Goal: Task Accomplishment & Management: Use online tool/utility

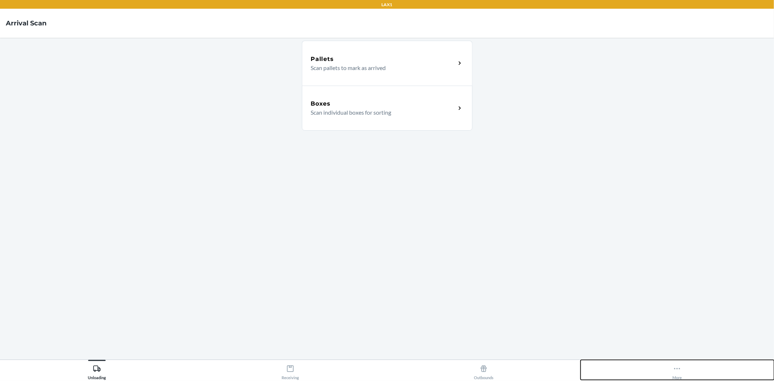
drag, startPoint x: 690, startPoint y: 375, endPoint x: 686, endPoint y: 372, distance: 5.4
click at [690, 375] on button "More" at bounding box center [677, 370] width 193 height 20
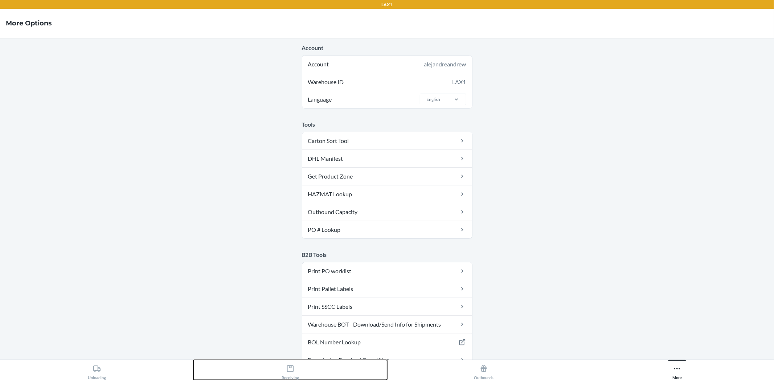
click at [285, 363] on div "Receiving" at bounding box center [290, 371] width 17 height 18
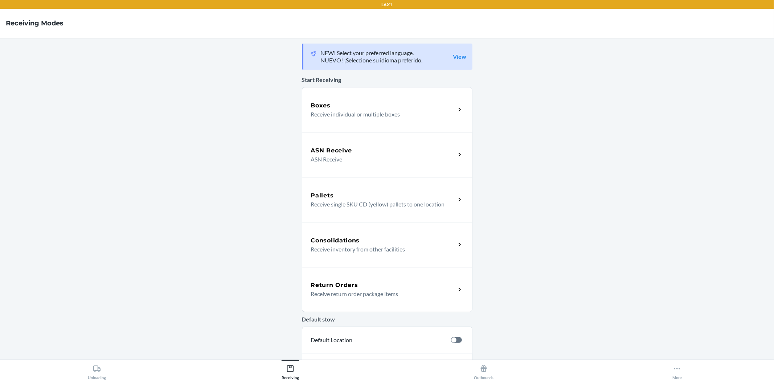
click at [346, 294] on p "Receive return order package items" at bounding box center [380, 294] width 139 height 9
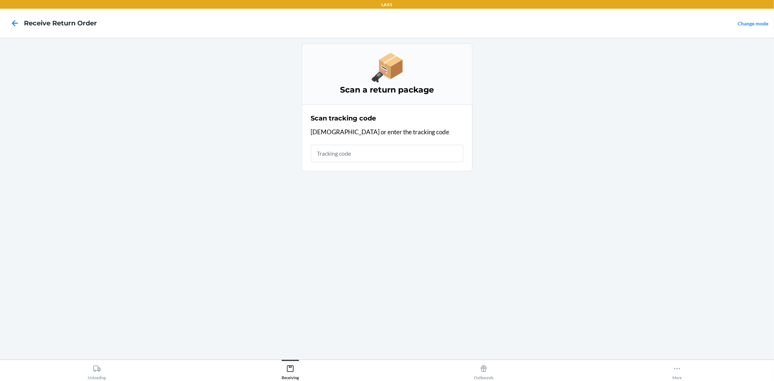
click at [344, 148] on input "text" at bounding box center [387, 153] width 152 height 17
type input "DV2B836K"
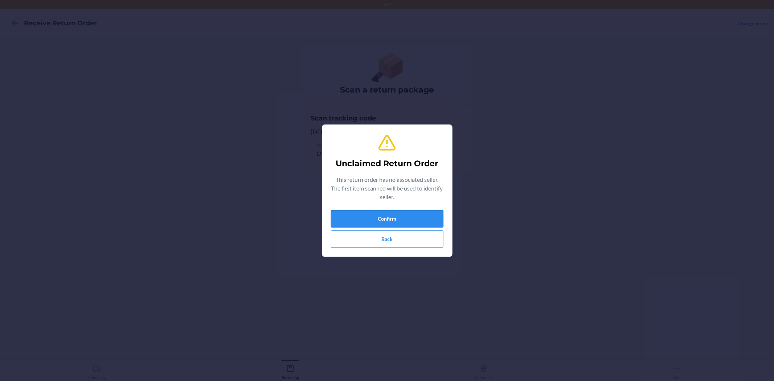
click at [395, 212] on button "Confirm" at bounding box center [387, 218] width 112 height 17
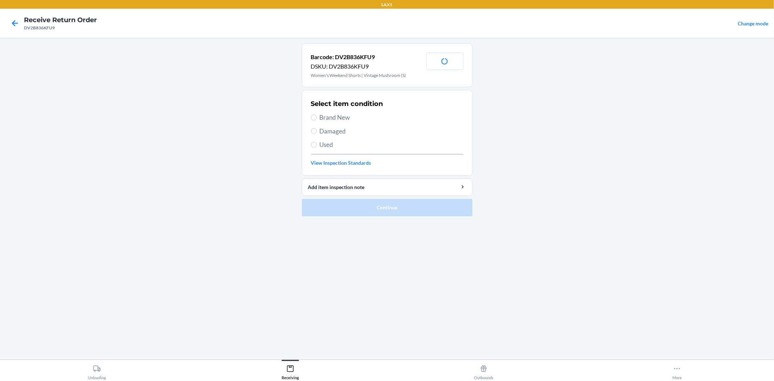
click at [338, 104] on h2 "Select item condition" at bounding box center [347, 103] width 72 height 9
click at [338, 112] on div "Select item condition Brand New Damaged Used View Inspection Standards" at bounding box center [387, 133] width 152 height 72
click at [338, 116] on span "Brand New" at bounding box center [392, 117] width 144 height 9
click at [317, 116] on input "Brand New" at bounding box center [314, 118] width 6 height 6
radio input "true"
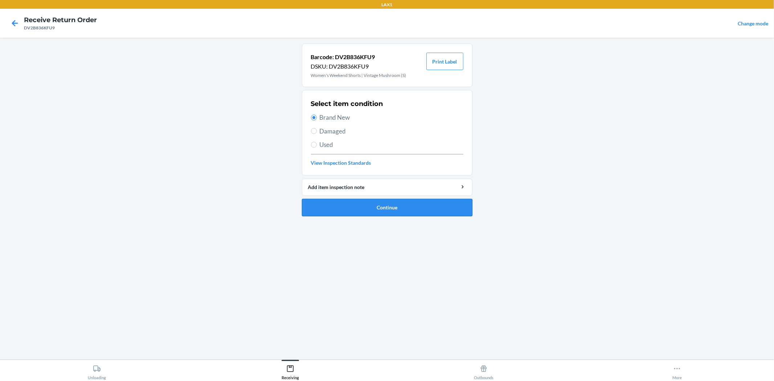
click at [379, 213] on button "Continue" at bounding box center [387, 207] width 171 height 17
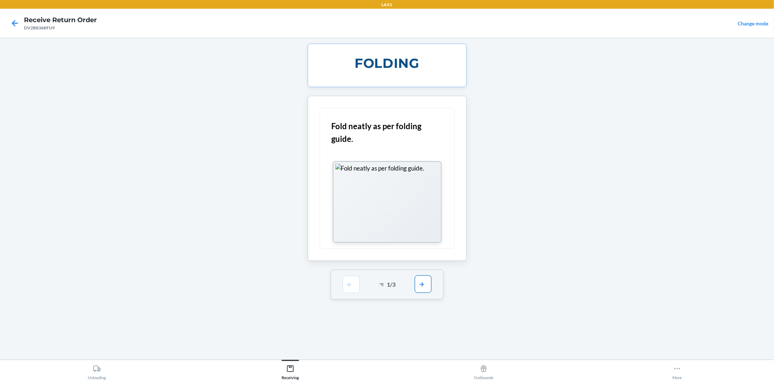
click at [421, 284] on button "button" at bounding box center [423, 283] width 17 height 17
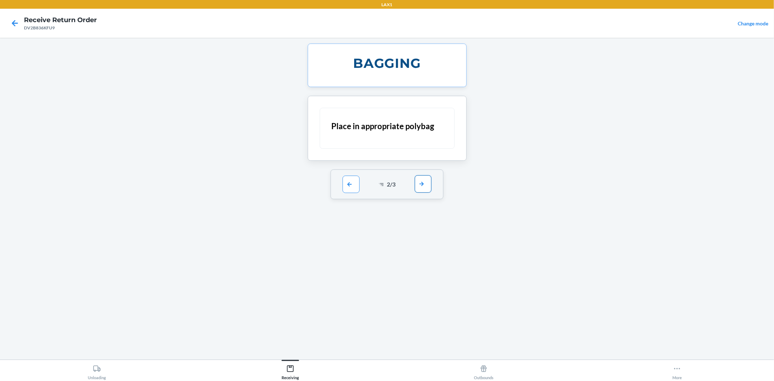
click at [423, 187] on button "button" at bounding box center [423, 183] width 17 height 17
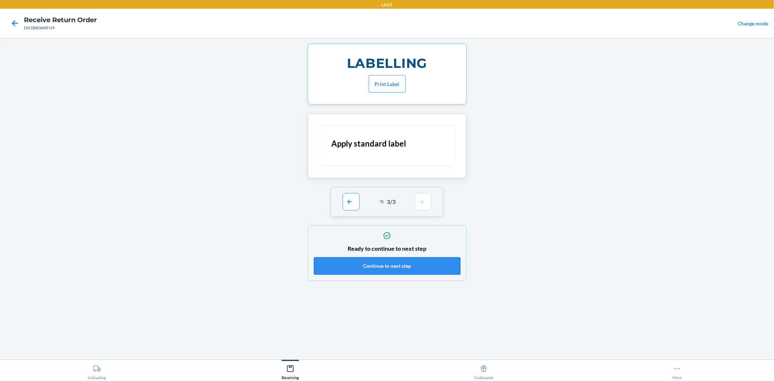
click at [426, 265] on button "Continue to next step" at bounding box center [387, 265] width 147 height 17
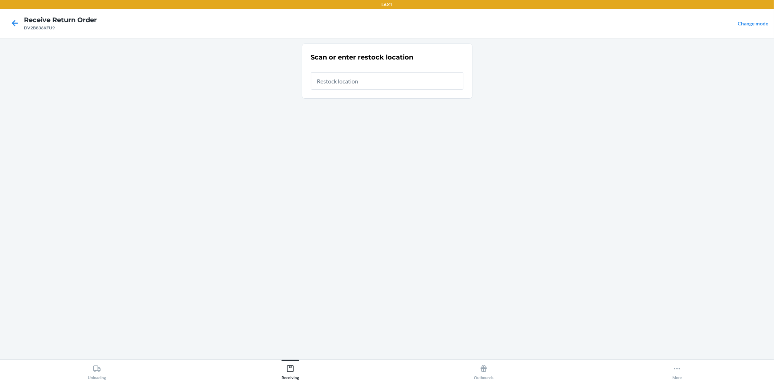
click at [397, 83] on input "text" at bounding box center [387, 80] width 152 height 17
type input "RTCART010"
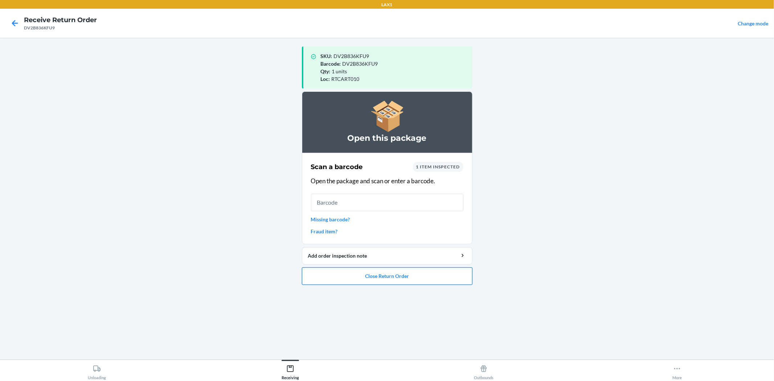
click at [374, 277] on button "Close Return Order" at bounding box center [387, 275] width 171 height 17
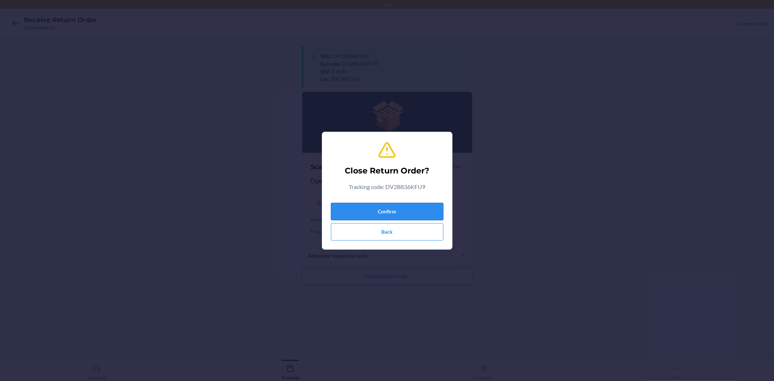
click at [396, 213] on button "Confirm" at bounding box center [387, 211] width 112 height 17
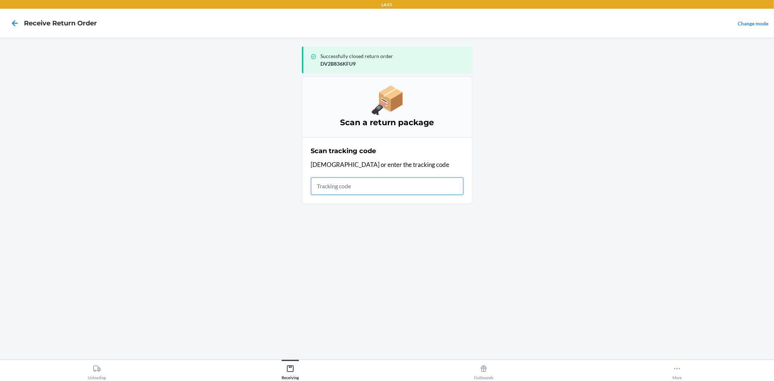
click at [374, 190] on input "text" at bounding box center [387, 185] width 152 height 17
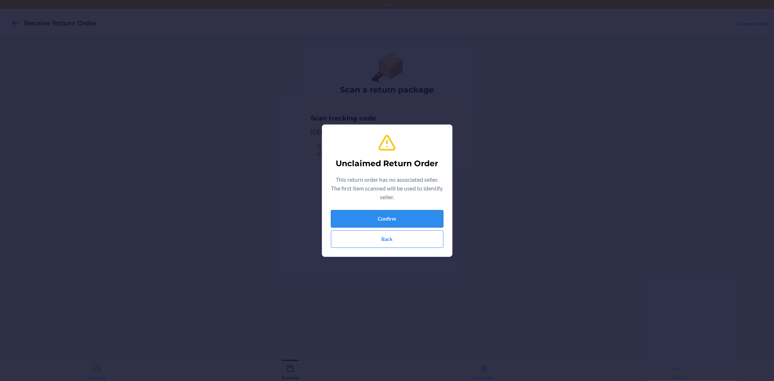
click at [368, 218] on button "Confirm" at bounding box center [387, 218] width 112 height 17
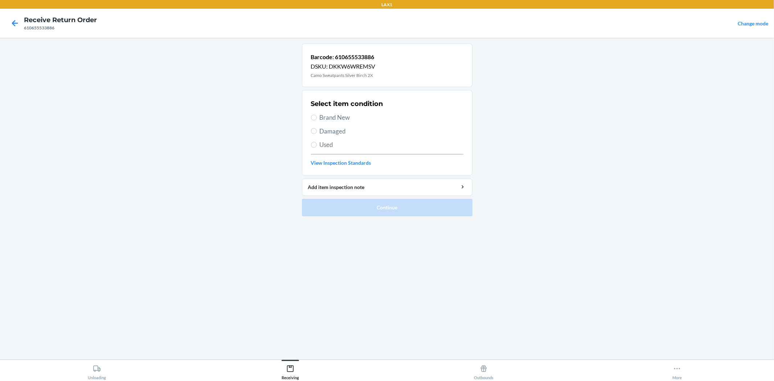
drag, startPoint x: 332, startPoint y: 116, endPoint x: 340, endPoint y: 211, distance: 95.1
click at [332, 117] on span "Brand New" at bounding box center [392, 117] width 144 height 9
click at [317, 117] on input "Brand New" at bounding box center [314, 118] width 6 height 6
radio input "true"
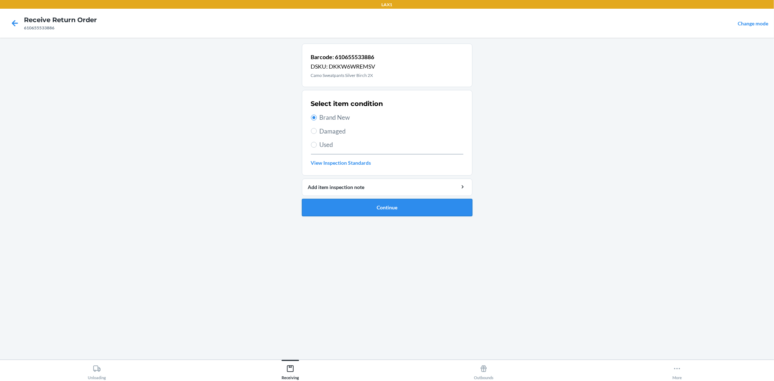
click at [345, 207] on button "Continue" at bounding box center [387, 207] width 171 height 17
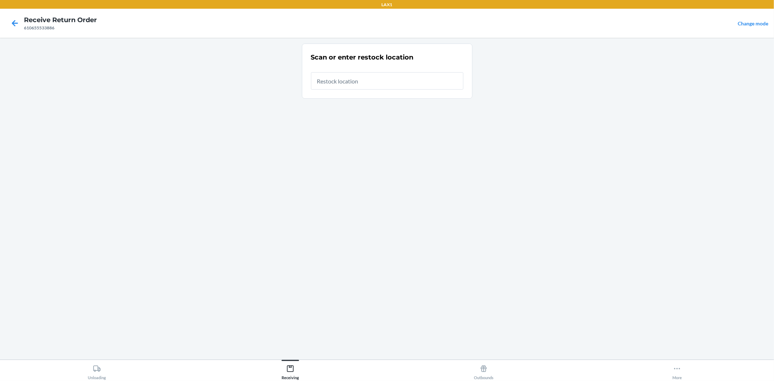
click at [398, 81] on input "text" at bounding box center [387, 80] width 152 height 17
type input "RTCART010"
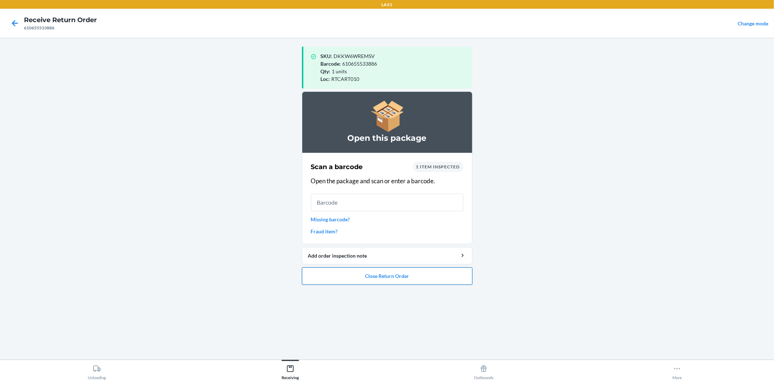
click at [364, 281] on button "Close Return Order" at bounding box center [387, 275] width 171 height 17
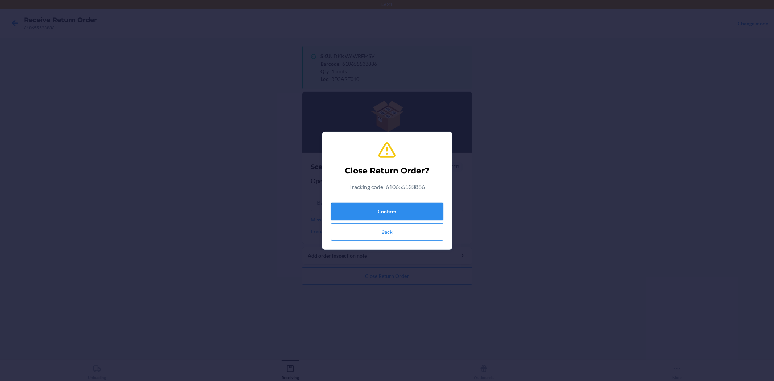
click at [396, 218] on button "Confirm" at bounding box center [387, 211] width 112 height 17
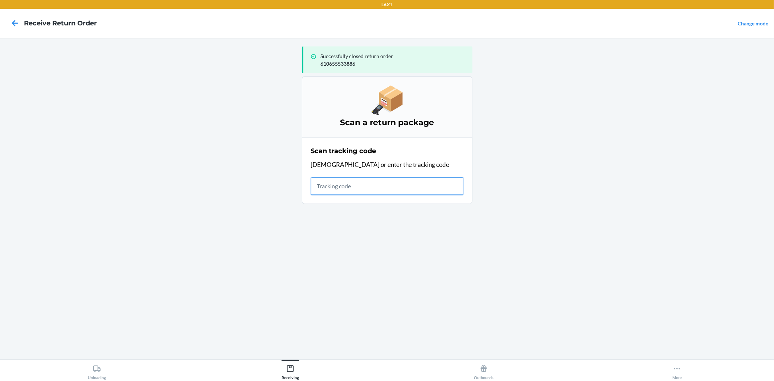
click at [402, 209] on ol "Scan a return package Scan tracking code Scan or enter the tracking code" at bounding box center [387, 143] width 171 height 134
type input "420924089400136208303"
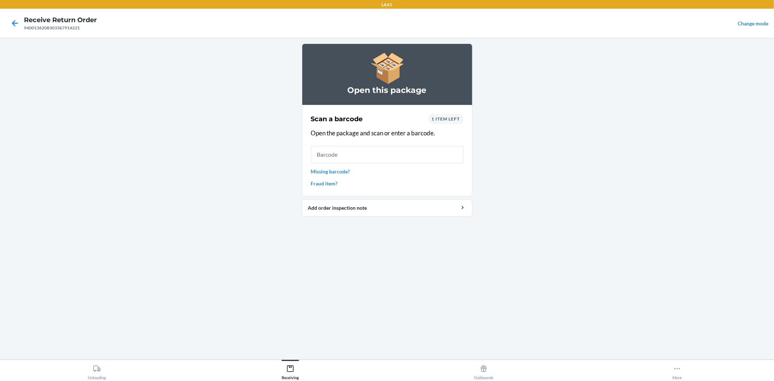
click at [448, 120] on span "1 item left" at bounding box center [446, 118] width 28 height 5
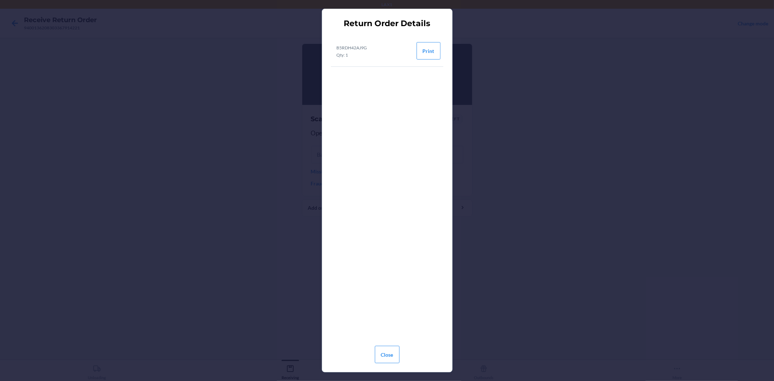
click at [353, 47] on p "B5RDH42AJ9G" at bounding box center [352, 48] width 30 height 7
copy p "B5RDH42AJ9G"
drag, startPoint x: 391, startPoint y: 356, endPoint x: 339, endPoint y: 145, distance: 216.8
click at [391, 354] on button "Close" at bounding box center [387, 354] width 25 height 17
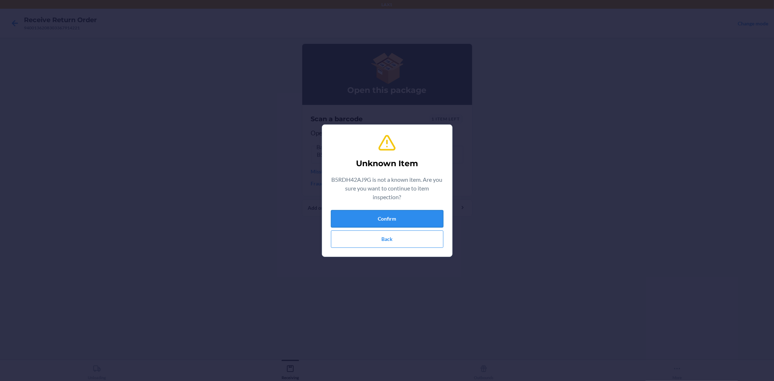
click at [388, 216] on button "Confirm" at bounding box center [387, 218] width 112 height 17
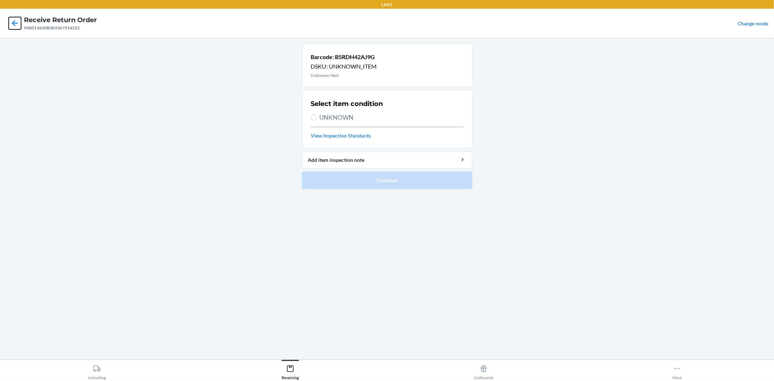
click at [15, 24] on icon at bounding box center [15, 23] width 12 height 12
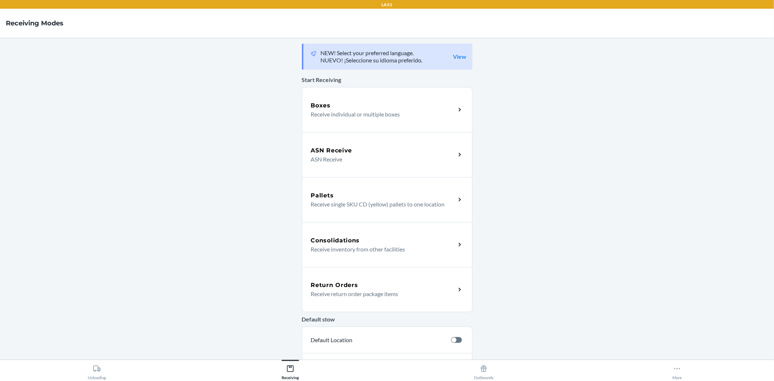
click at [382, 292] on p "Receive return order package items" at bounding box center [380, 294] width 139 height 9
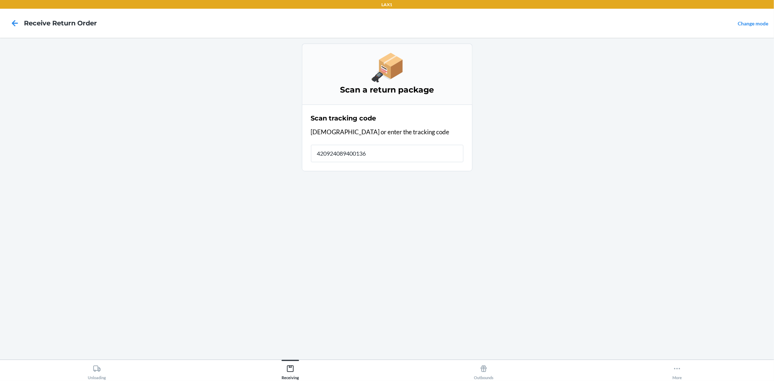
type input "4209240894001362"
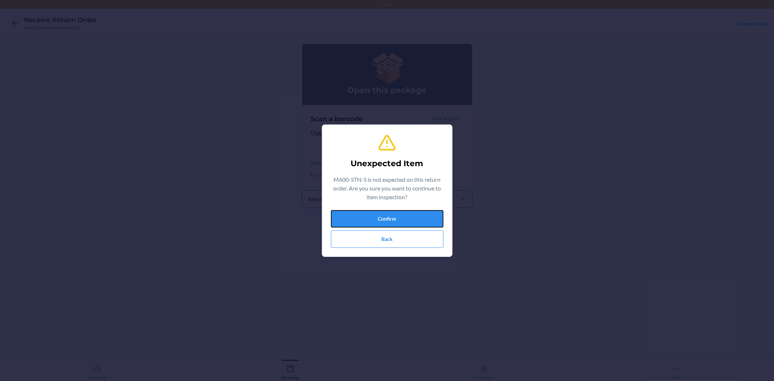
drag, startPoint x: 371, startPoint y: 218, endPoint x: 357, endPoint y: 192, distance: 29.5
click at [371, 218] on button "Confirm" at bounding box center [387, 218] width 112 height 17
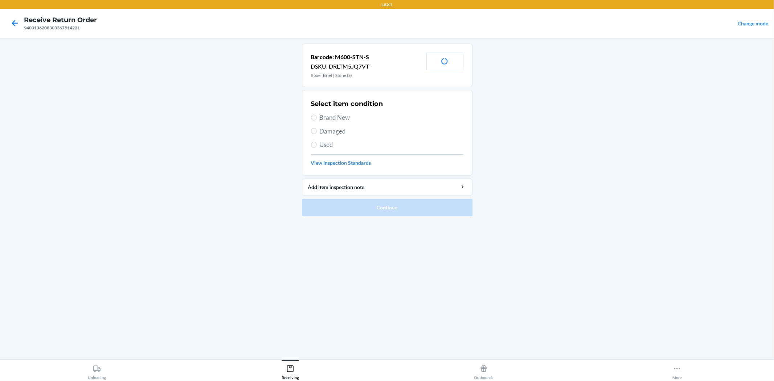
click at [320, 116] on span "Brand New" at bounding box center [392, 117] width 144 height 9
click at [317, 116] on input "Brand New" at bounding box center [314, 118] width 6 height 6
radio input "true"
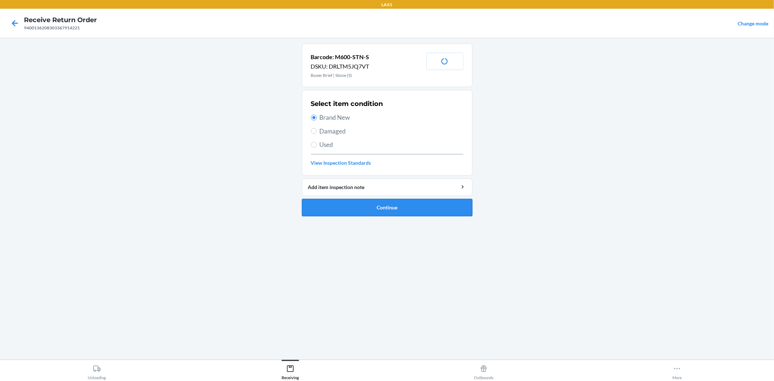
click at [370, 213] on button "Continue" at bounding box center [387, 207] width 171 height 17
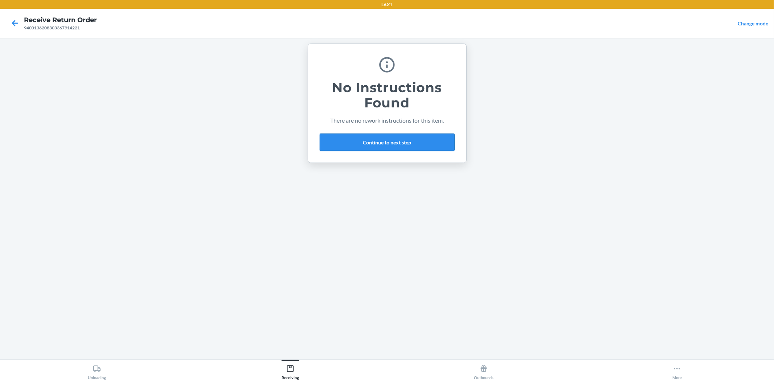
click at [432, 143] on button "Continue to next step" at bounding box center [387, 142] width 135 height 17
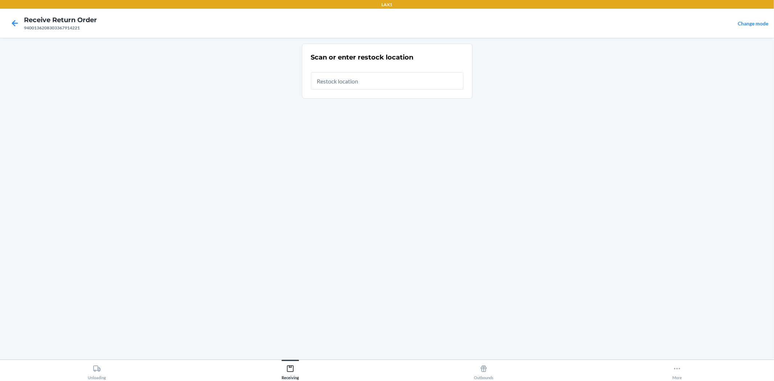
click at [410, 81] on input "text" at bounding box center [387, 80] width 152 height 17
type input "RTCART010"
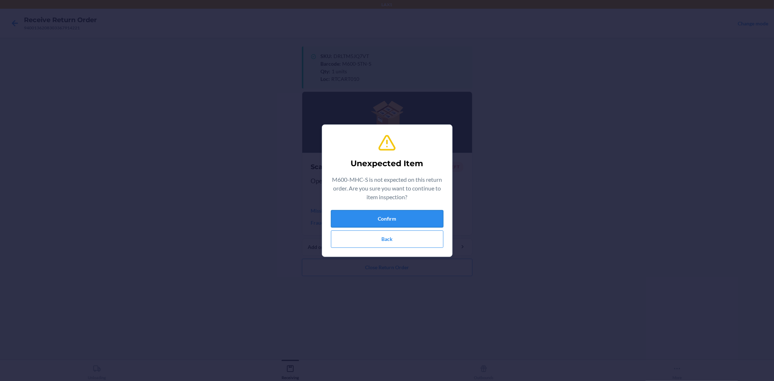
click at [386, 222] on button "Confirm" at bounding box center [387, 218] width 112 height 17
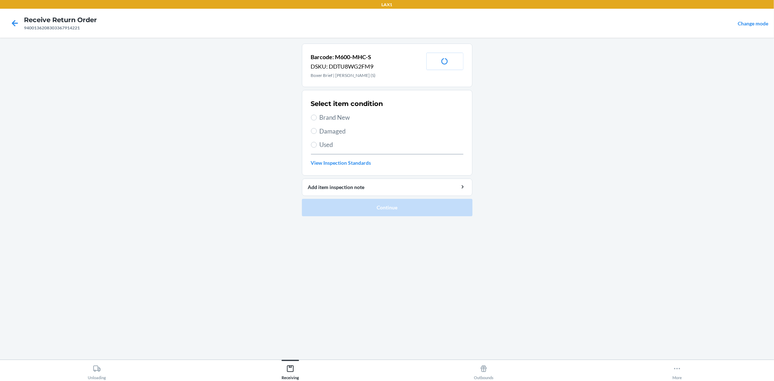
click at [337, 114] on span "Brand New" at bounding box center [392, 117] width 144 height 9
click at [317, 115] on input "Brand New" at bounding box center [314, 118] width 6 height 6
radio input "true"
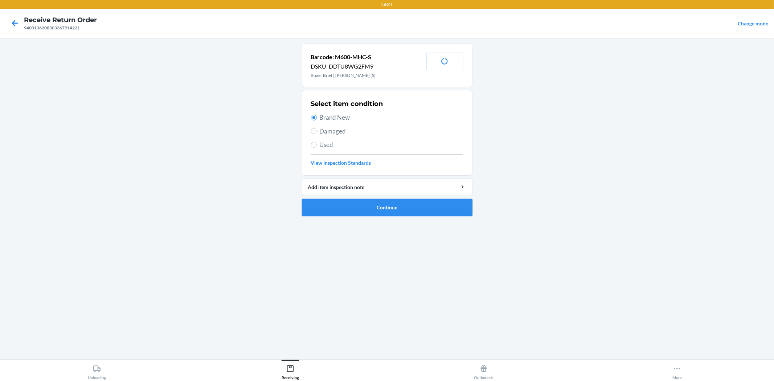
click at [365, 206] on button "Continue" at bounding box center [387, 207] width 171 height 17
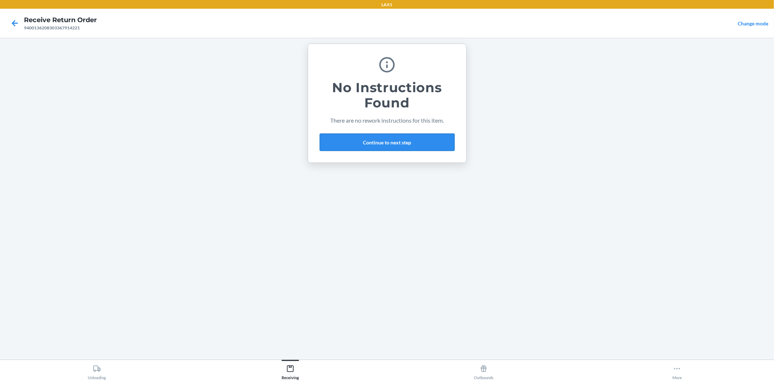
click at [409, 145] on button "Continue to next step" at bounding box center [387, 142] width 135 height 17
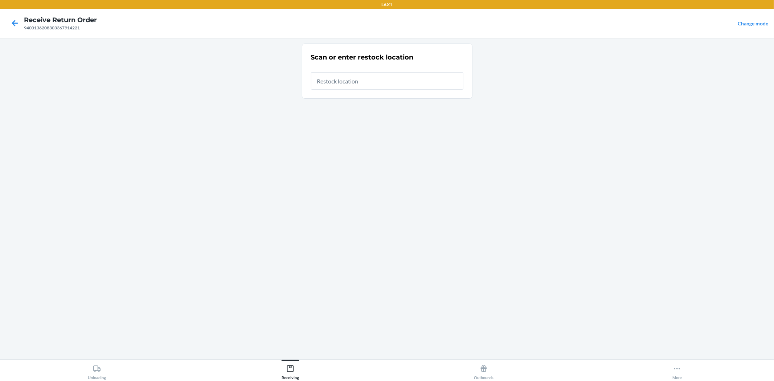
click at [382, 78] on input "text" at bounding box center [387, 80] width 152 height 17
type input "RTCART010"
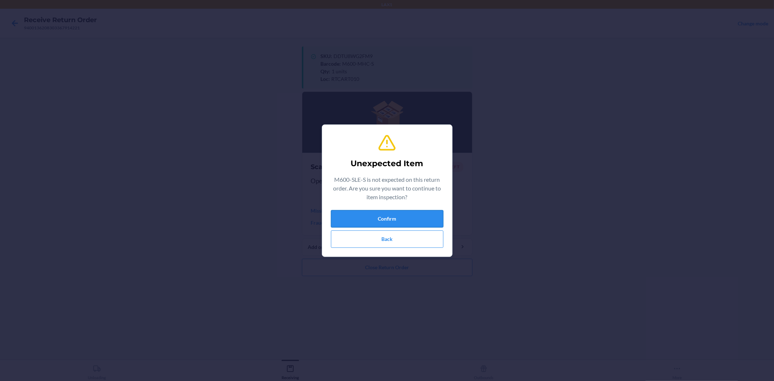
click at [397, 217] on button "Confirm" at bounding box center [387, 218] width 112 height 17
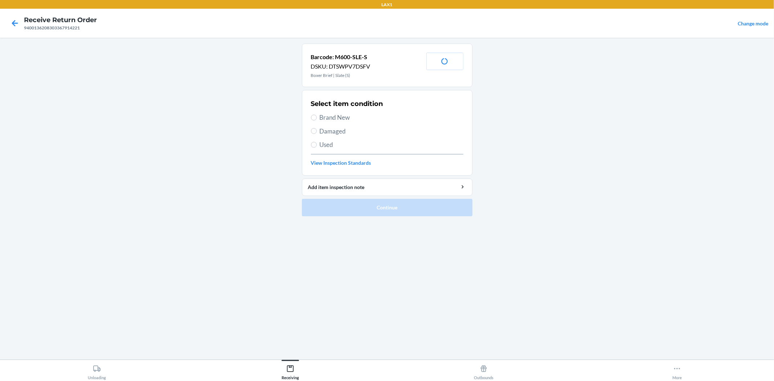
click at [320, 145] on span "Used" at bounding box center [392, 144] width 144 height 9
click at [317, 145] on input "Used" at bounding box center [314, 145] width 6 height 6
radio input "true"
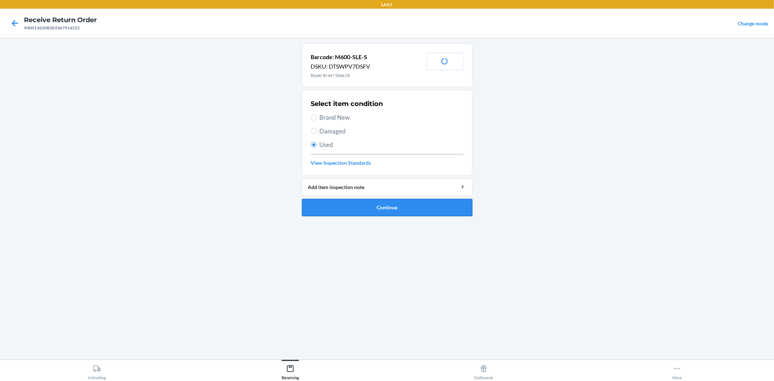
click at [367, 209] on button "Continue" at bounding box center [387, 207] width 171 height 17
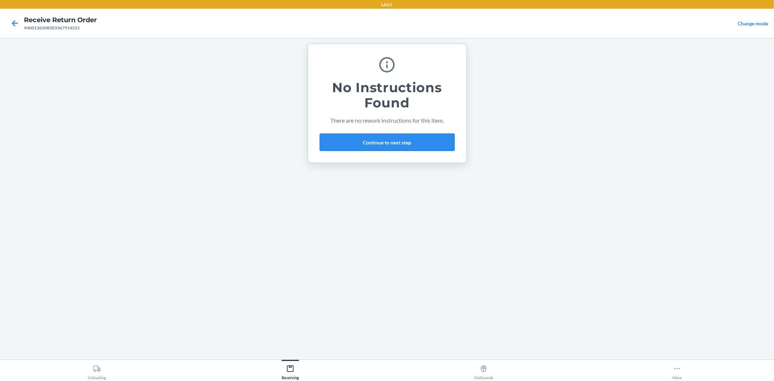
click at [422, 137] on button "Continue to next step" at bounding box center [387, 142] width 135 height 17
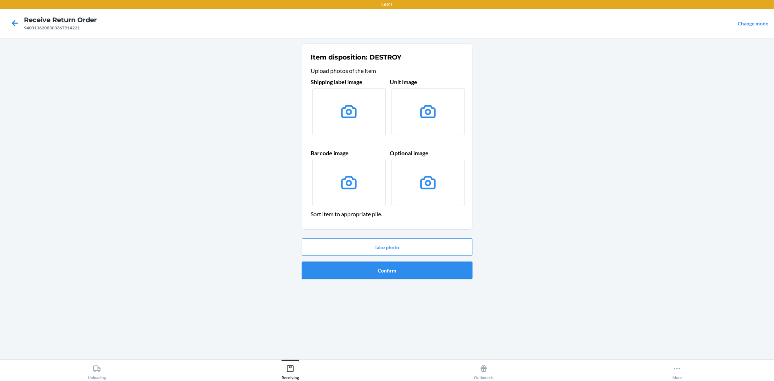
click at [405, 267] on button "Confirm" at bounding box center [387, 270] width 171 height 17
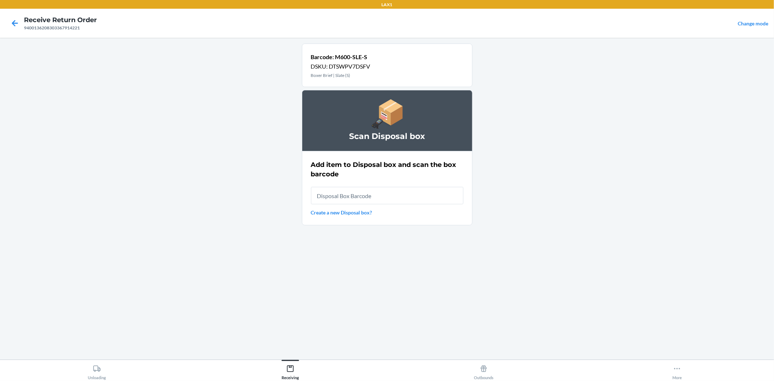
click at [423, 198] on input "text" at bounding box center [387, 195] width 152 height 17
type input "RB0000019D0"
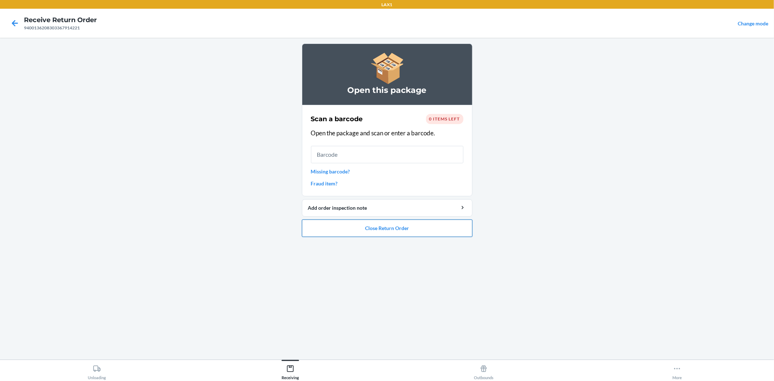
click at [440, 230] on button "Close Return Order" at bounding box center [387, 228] width 171 height 17
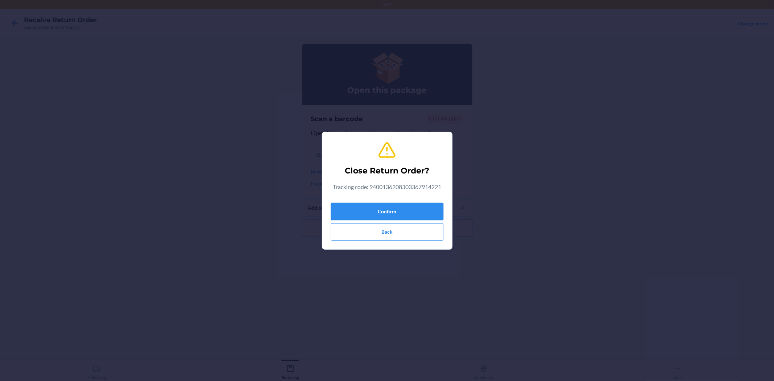
click at [420, 213] on button "Confirm" at bounding box center [387, 211] width 112 height 17
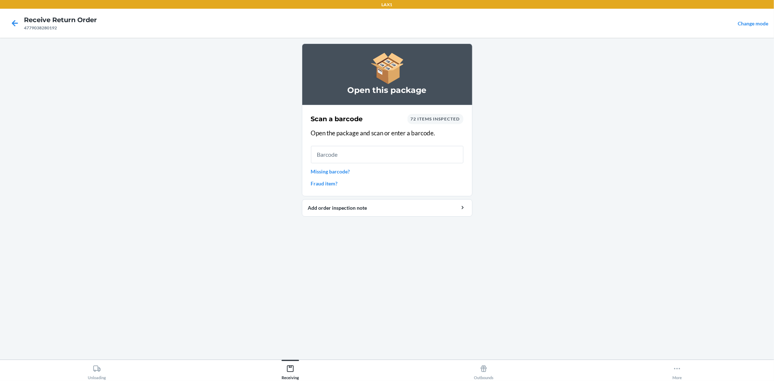
click at [344, 152] on input "text" at bounding box center [387, 154] width 152 height 17
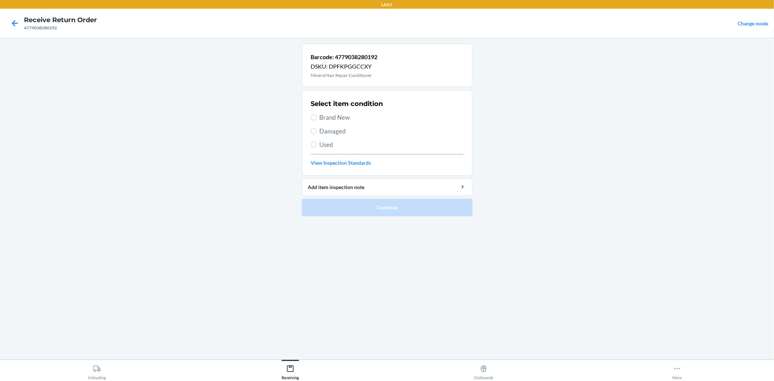
click at [336, 116] on span "Brand New" at bounding box center [392, 117] width 144 height 9
click at [317, 116] on input "Brand New" at bounding box center [314, 118] width 6 height 6
radio input "true"
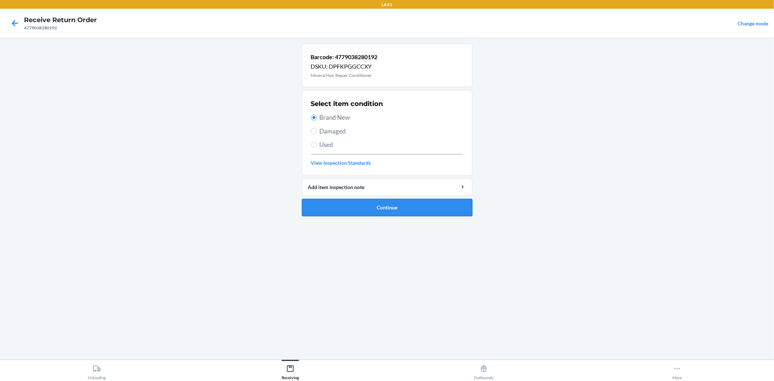
click at [349, 205] on button "Continue" at bounding box center [387, 207] width 171 height 17
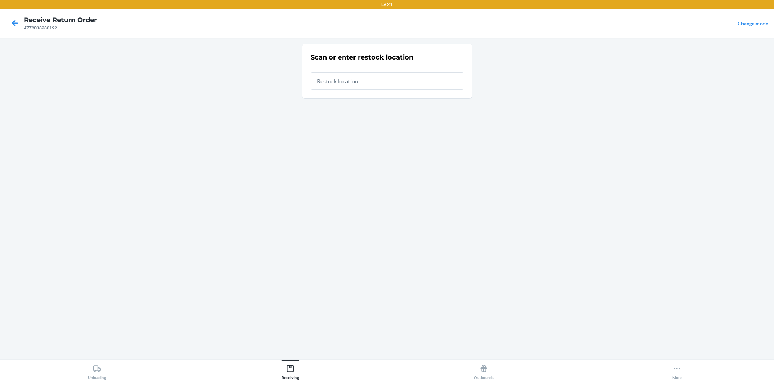
click at [401, 74] on input "text" at bounding box center [387, 80] width 152 height 17
type input "RTCART010"
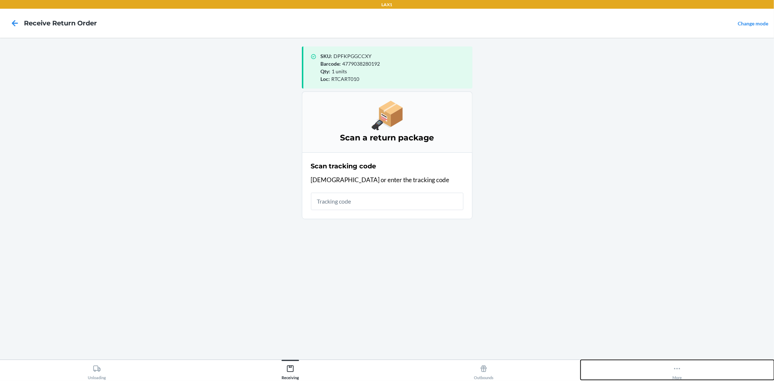
click at [673, 368] on icon at bounding box center [677, 369] width 8 height 8
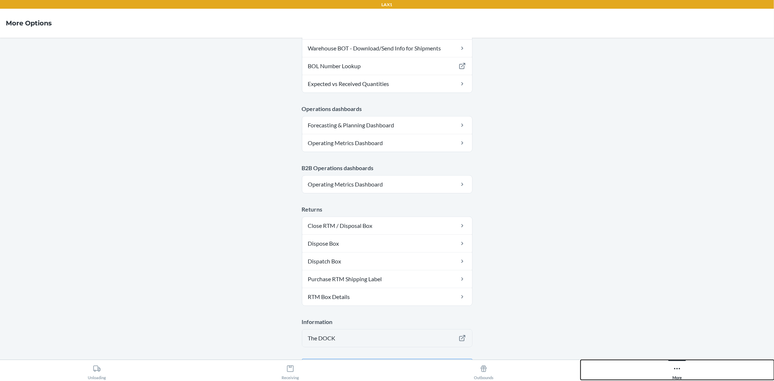
scroll to position [299, 0]
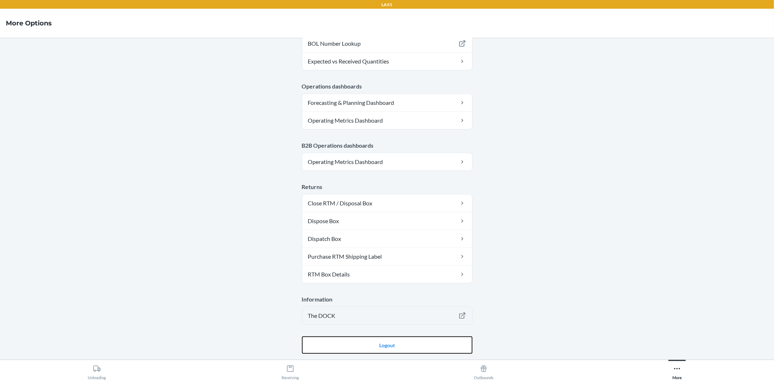
drag, startPoint x: 387, startPoint y: 339, endPoint x: 375, endPoint y: 317, distance: 24.8
click at [387, 339] on button "Logout" at bounding box center [387, 344] width 171 height 17
